Goal: Task Accomplishment & Management: Use online tool/utility

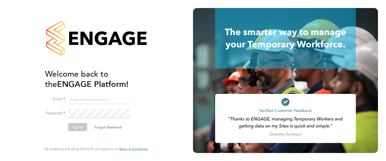
click at [102, 97] on input at bounding box center [99, 99] width 62 height 9
type input "[EMAIL_ADDRESS][DOMAIN_NAME]"
click at [78, 125] on button "Sign In" at bounding box center [77, 127] width 19 height 8
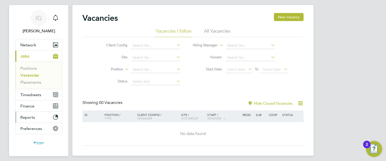
scroll to position [25, 0]
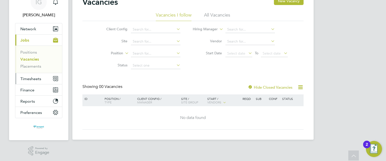
click at [31, 80] on span "Timesheets" at bounding box center [30, 79] width 21 height 5
click at [36, 79] on span "Timesheets" at bounding box center [30, 79] width 21 height 5
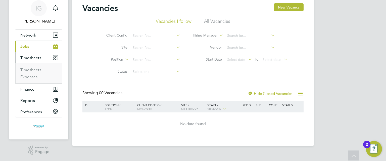
scroll to position [18, 0]
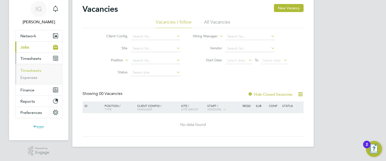
click at [36, 71] on link "Timesheets" at bounding box center [30, 70] width 21 height 5
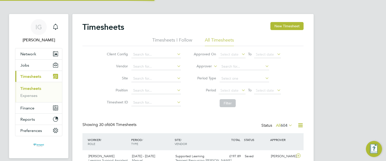
click at [240, 90] on icon at bounding box center [240, 90] width 0 height 7
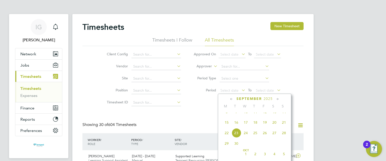
click at [227, 128] on span "15" at bounding box center [227, 123] width 10 height 10
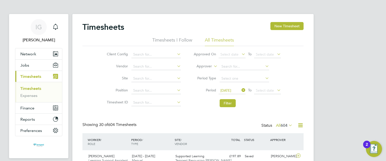
click at [276, 90] on icon at bounding box center [276, 90] width 0 height 7
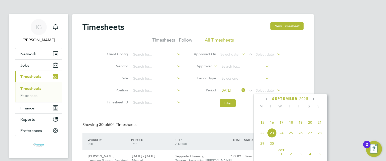
click at [318, 127] on span "21" at bounding box center [320, 123] width 10 height 10
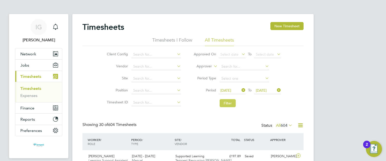
click at [229, 101] on button "Filter" at bounding box center [227, 103] width 16 height 8
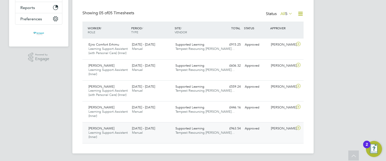
drag, startPoint x: 150, startPoint y: 133, endPoint x: 152, endPoint y: 130, distance: 3.3
click at [150, 133] on div "15 - 21 Sep 2025 Manual" at bounding box center [151, 131] width 43 height 13
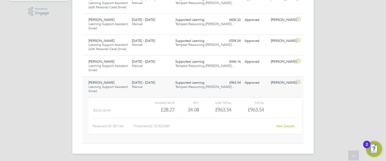
click at [164, 125] on div "Timesheet ID: TS1822389" at bounding box center [202, 127] width 139 height 8
copy div "TS1822389 View Details Show 30 more M T W T F S S M T W T F S S September 2025 …"
